Goal: Complete application form: Complete application form

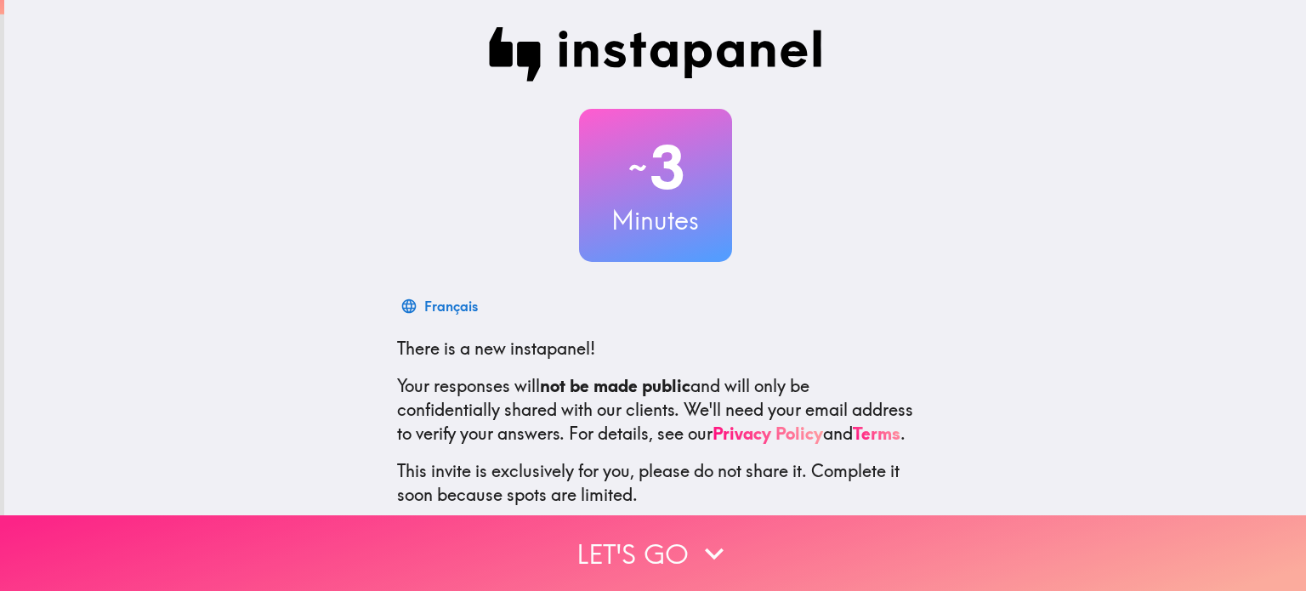
click at [650, 547] on button "Let's go" at bounding box center [653, 553] width 1306 height 76
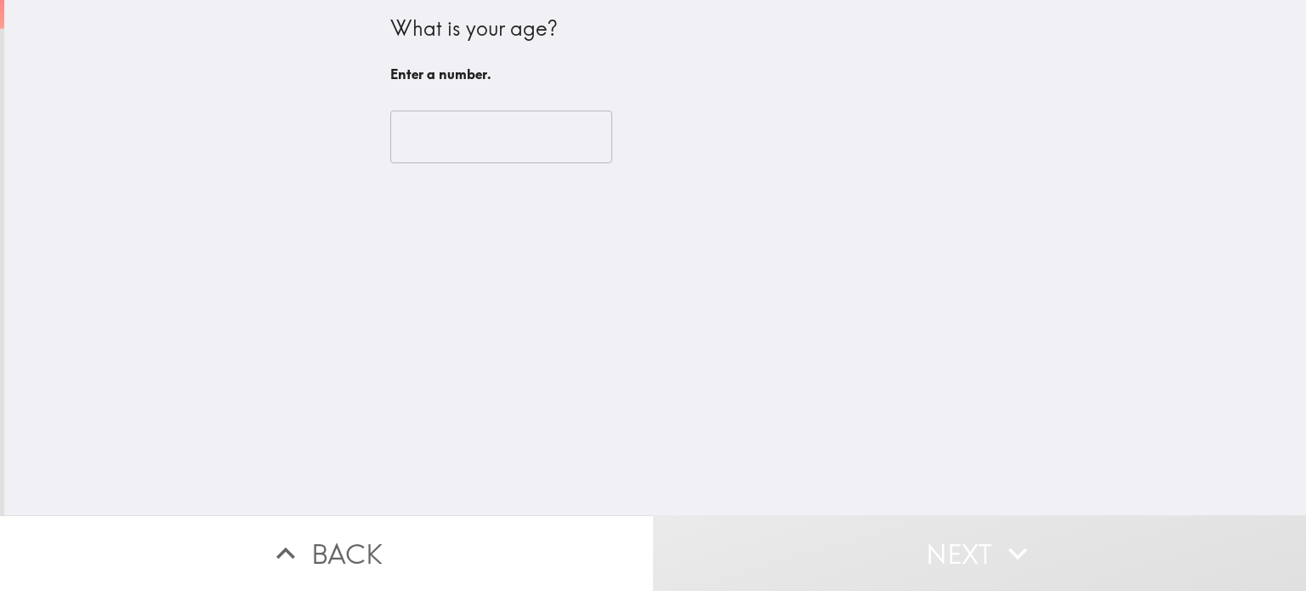
click at [464, 134] on input "number" at bounding box center [501, 137] width 222 height 53
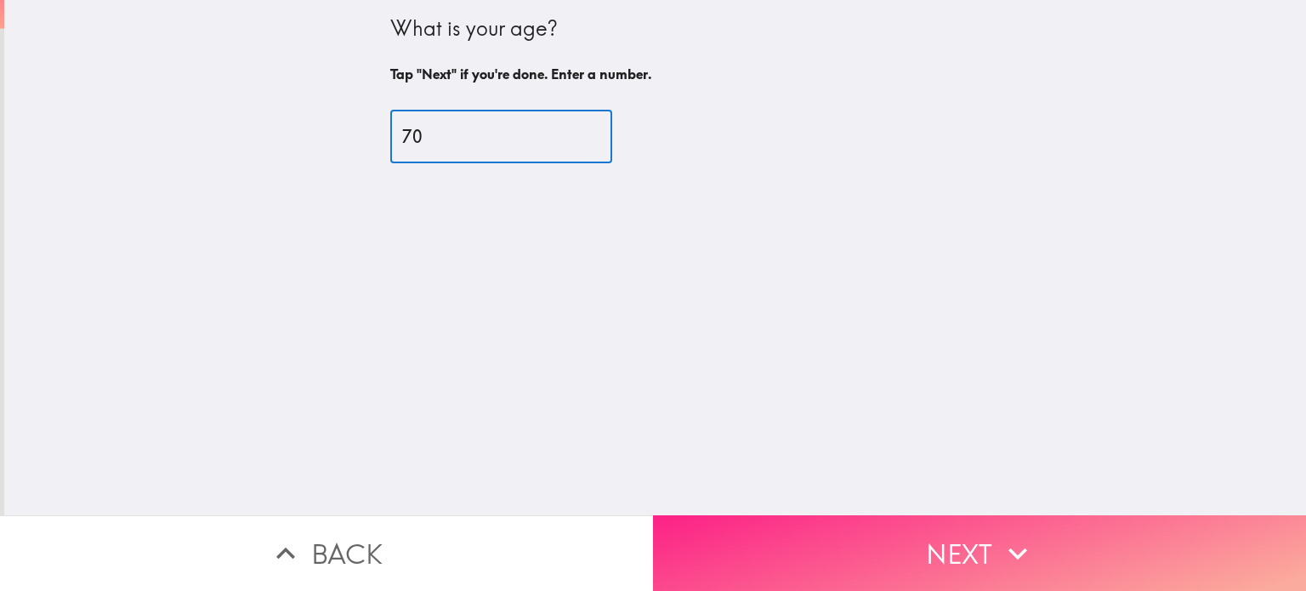
type input "70"
click at [847, 548] on button "Next" at bounding box center [979, 553] width 653 height 76
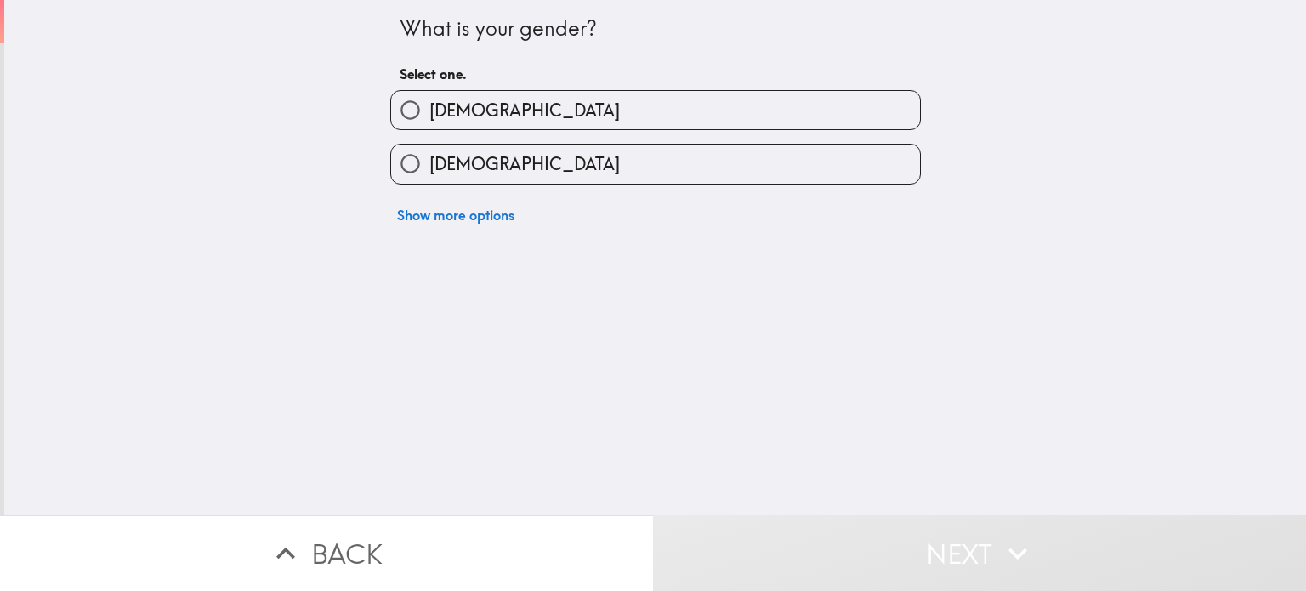
click at [504, 102] on label "[DEMOGRAPHIC_DATA]" at bounding box center [655, 110] width 529 height 38
click at [429, 102] on input "[DEMOGRAPHIC_DATA]" at bounding box center [410, 110] width 38 height 38
radio input "true"
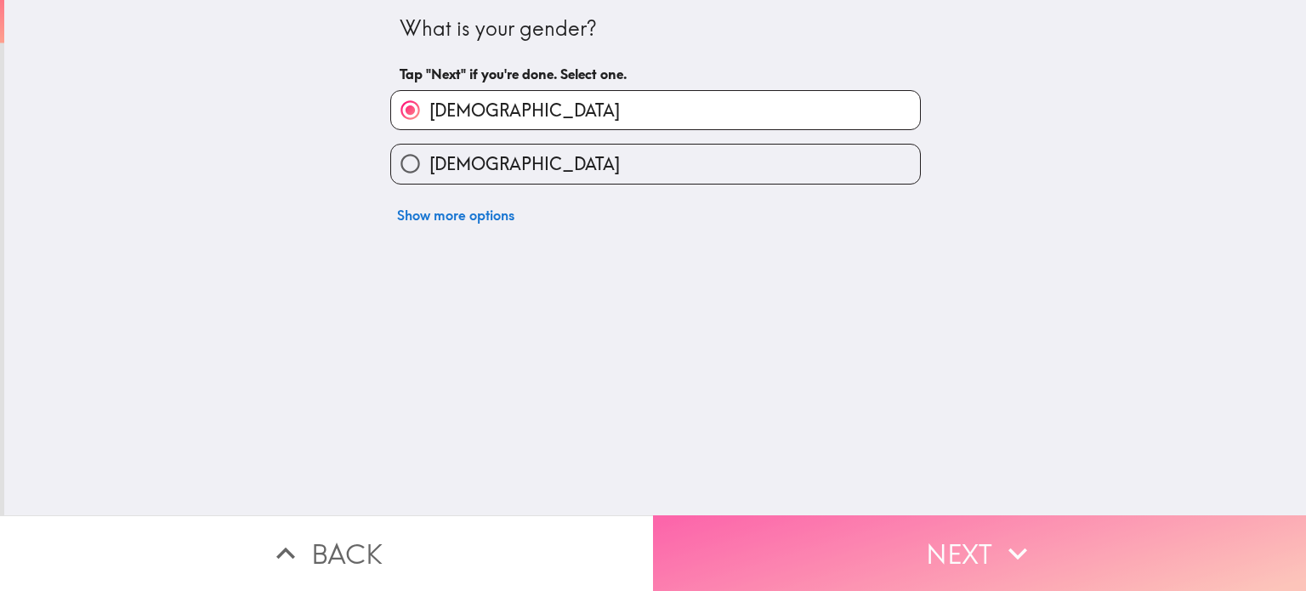
click at [924, 521] on button "Next" at bounding box center [979, 553] width 653 height 76
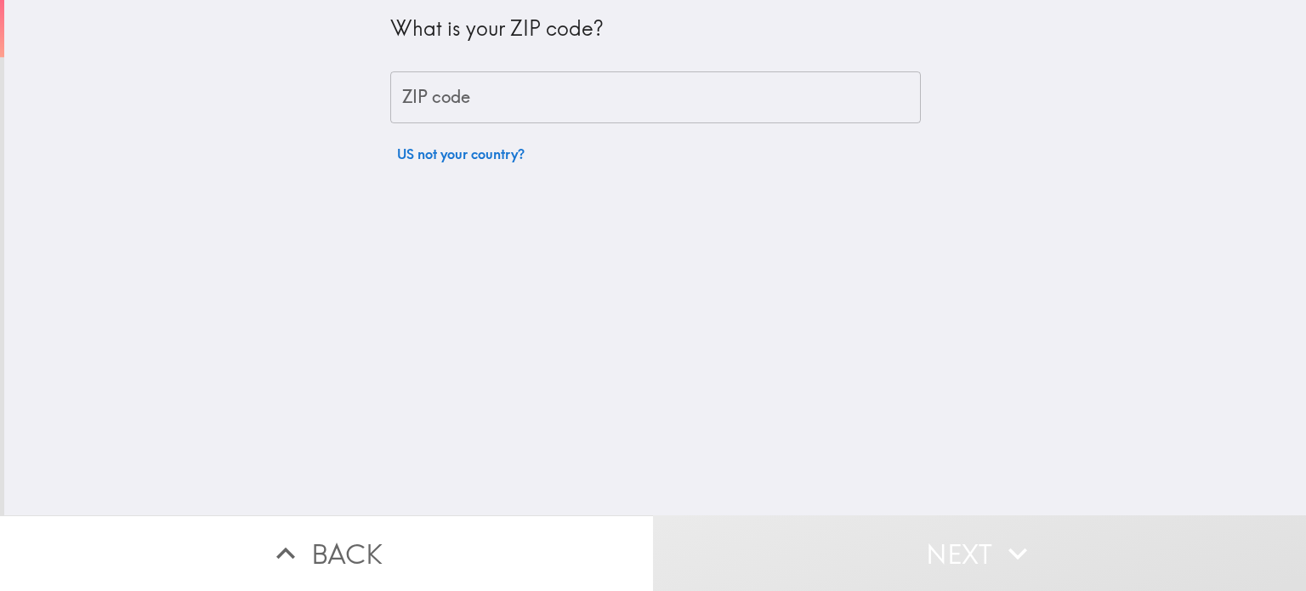
click at [477, 91] on input "ZIP code" at bounding box center [655, 97] width 531 height 53
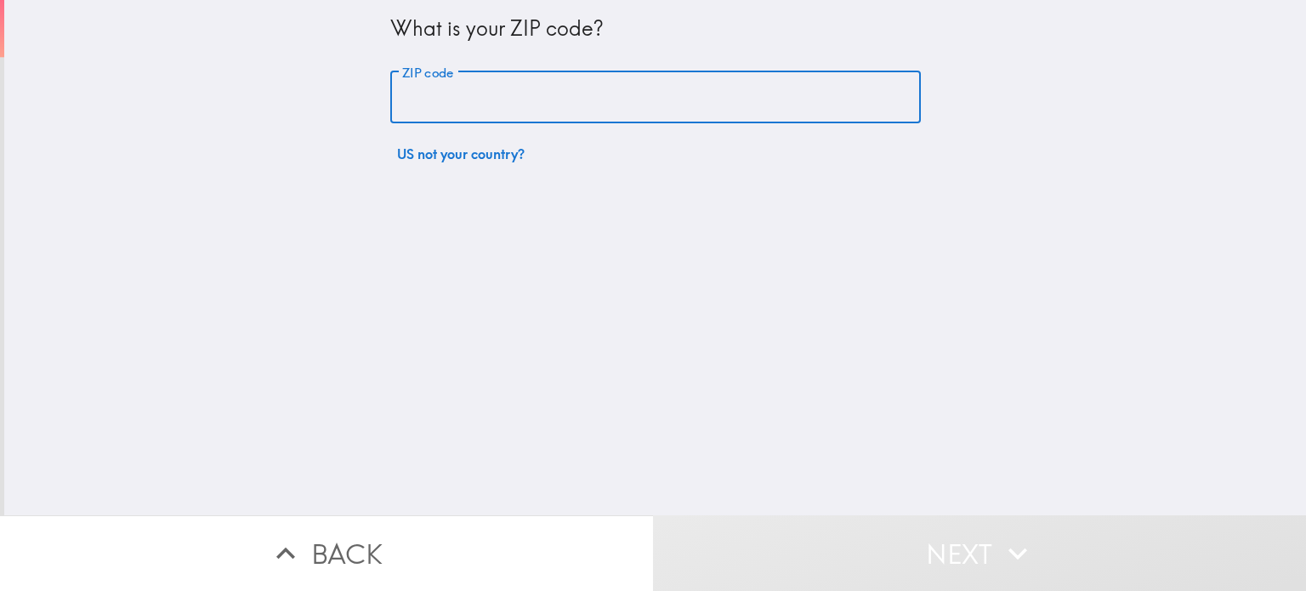
type input "80922"
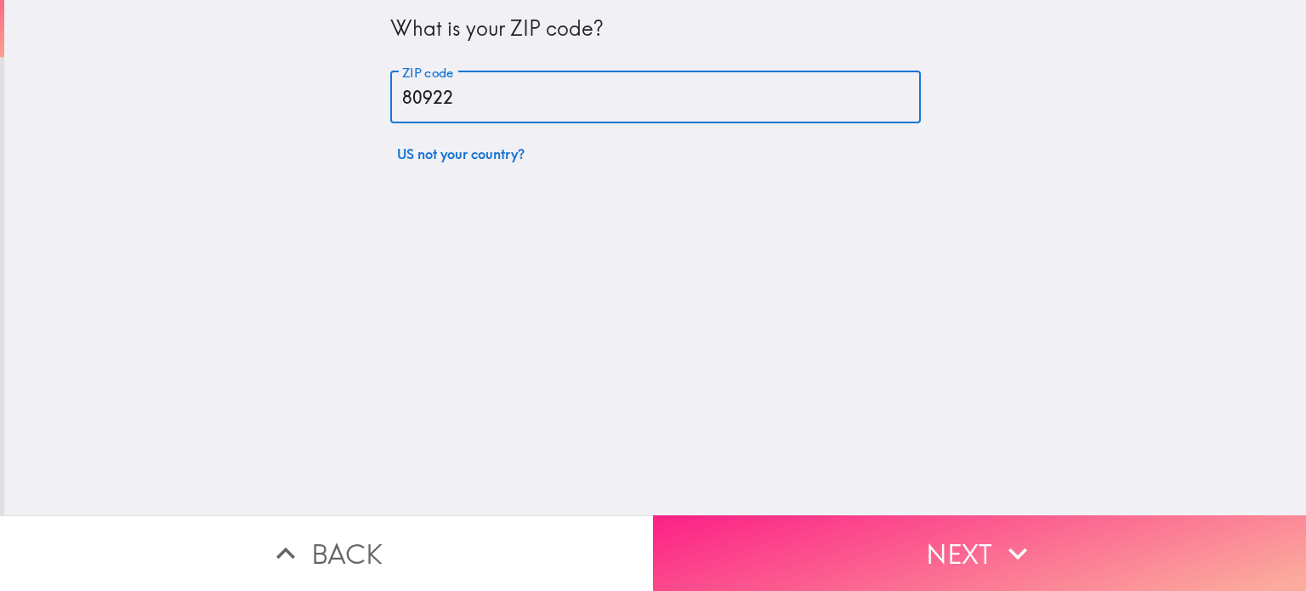
click at [839, 553] on button "Next" at bounding box center [979, 553] width 653 height 76
